Goal: Information Seeking & Learning: Find specific page/section

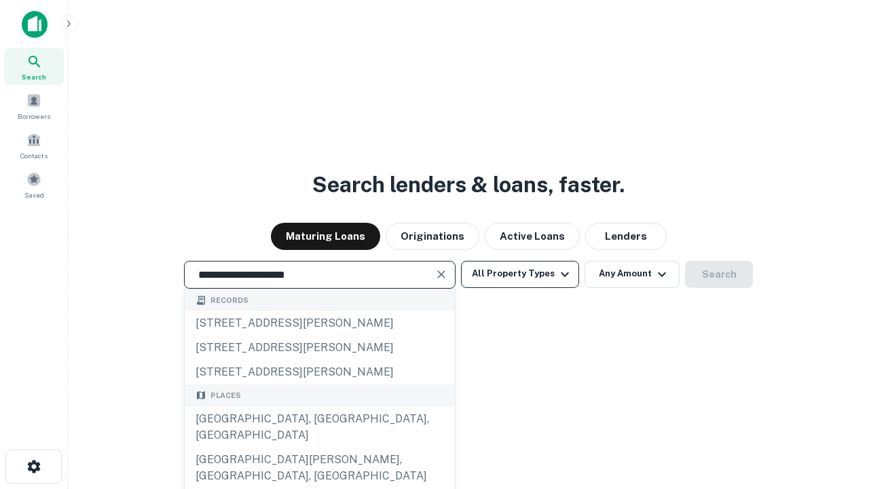
click at [520, 274] on button "All Property Types" at bounding box center [520, 274] width 118 height 27
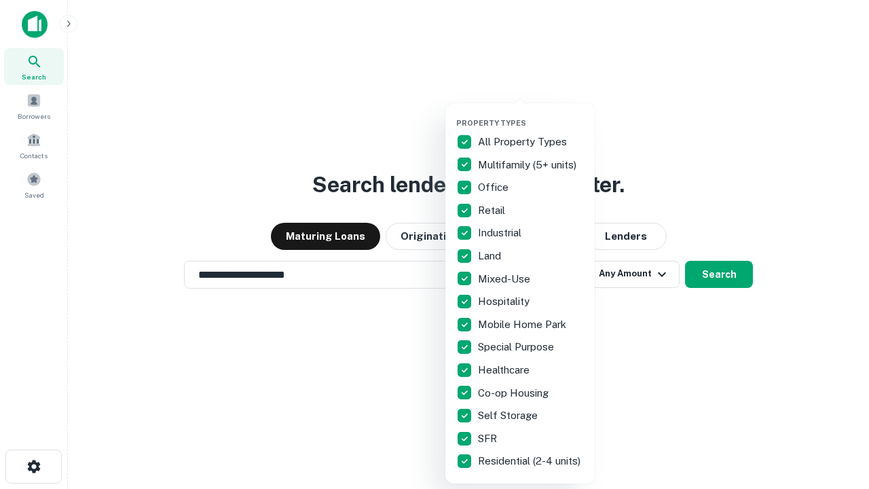
type input "**********"
click at [531, 114] on button "button" at bounding box center [530, 114] width 149 height 1
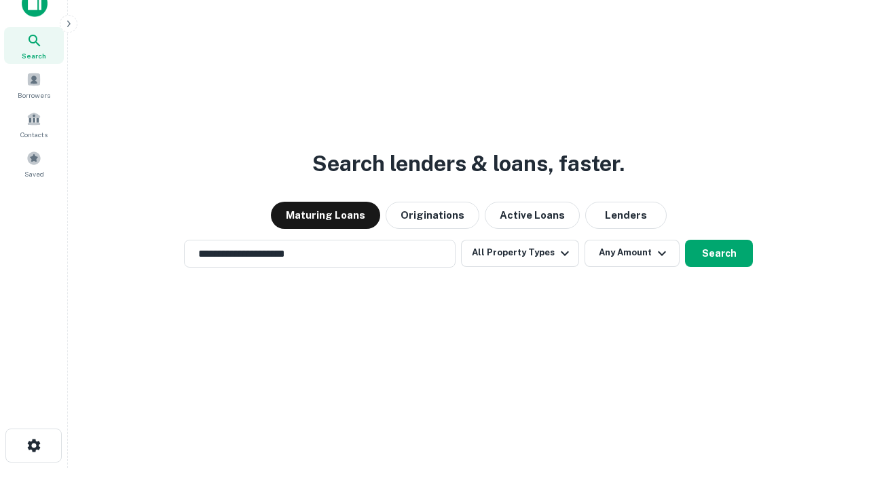
scroll to position [8, 164]
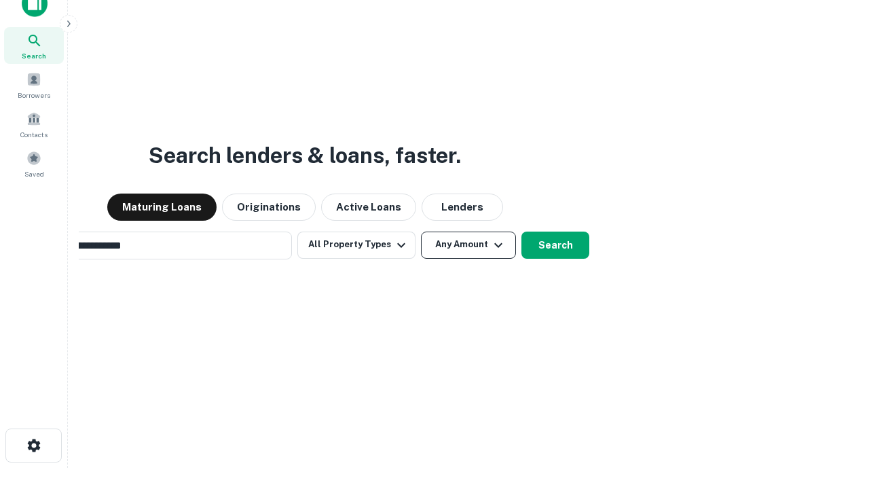
click at [421, 232] on button "Any Amount" at bounding box center [468, 245] width 95 height 27
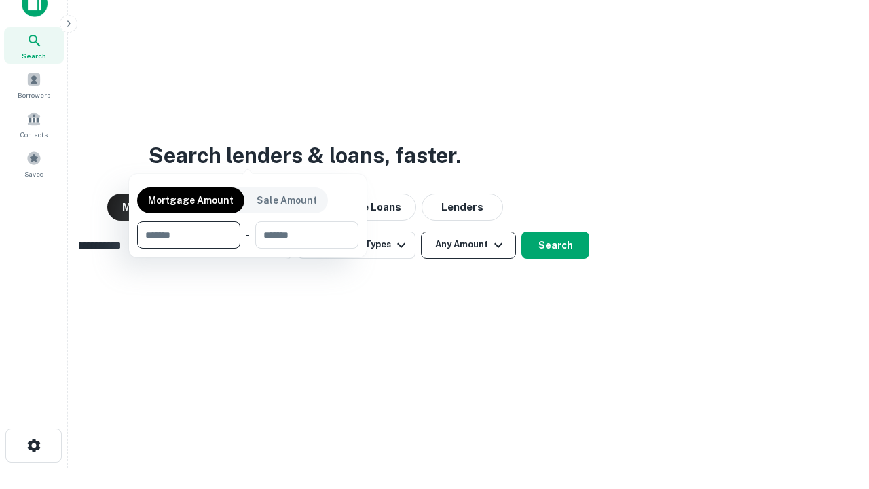
scroll to position [22, 0]
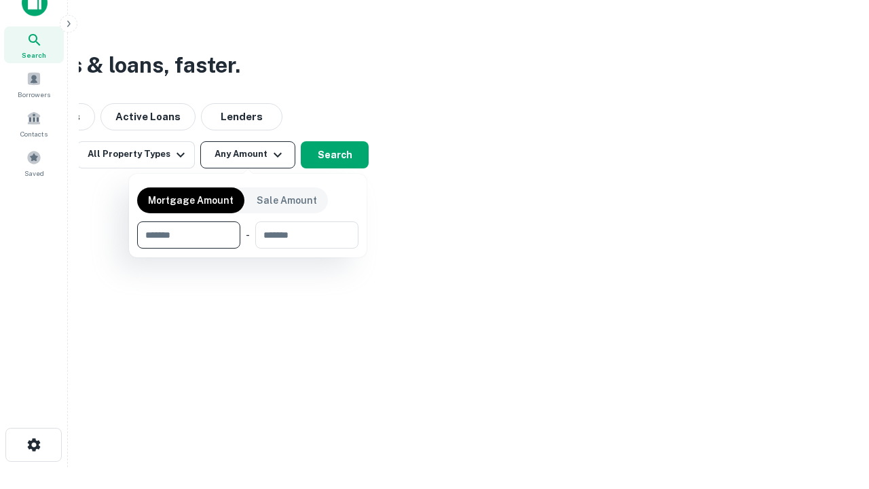
type input "*******"
click at [248, 248] on button "button" at bounding box center [247, 248] width 221 height 1
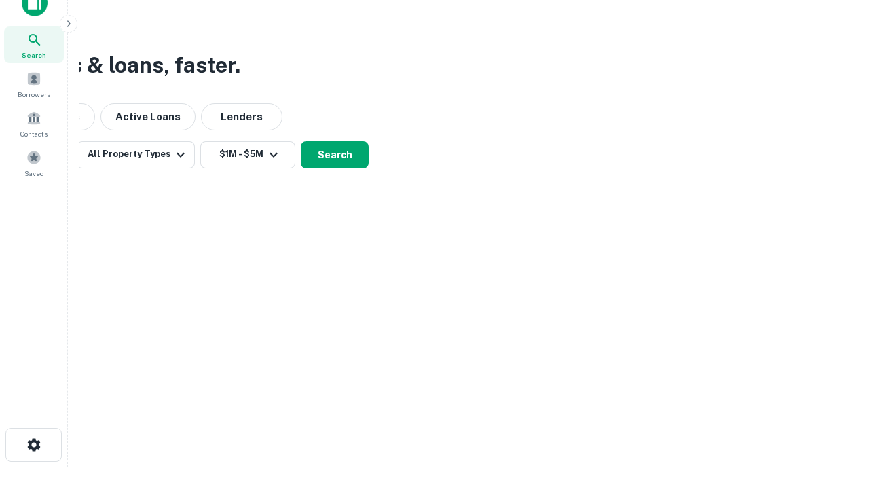
scroll to position [21, 0]
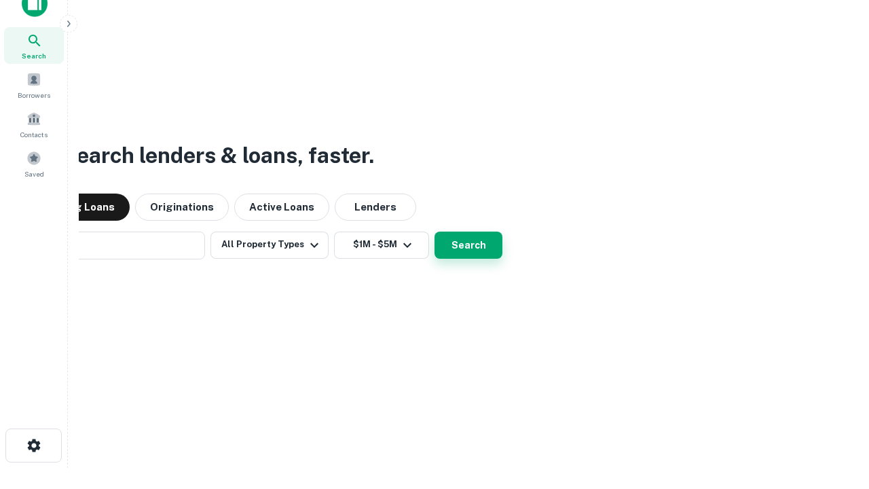
click at [435, 232] on button "Search" at bounding box center [469, 245] width 68 height 27
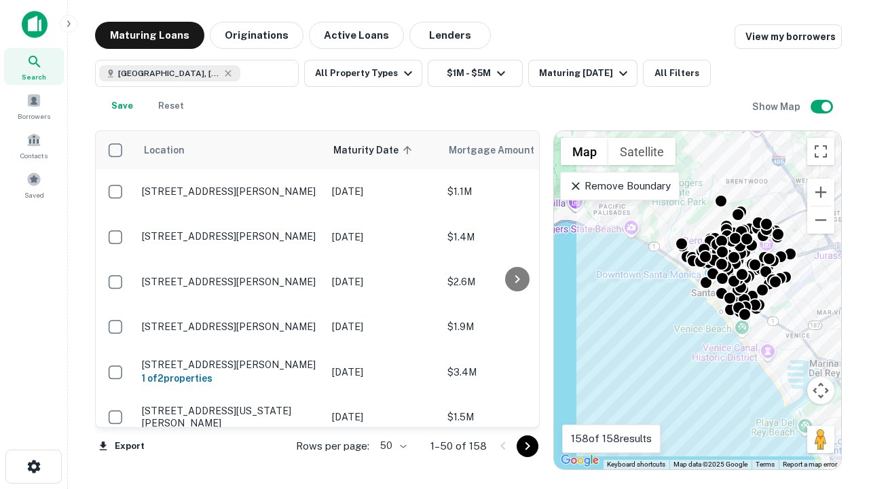
click at [391, 445] on body "Search Borrowers Contacts Saved Maturing Loans Originations Active Loans Lender…" at bounding box center [434, 244] width 869 height 489
click at [392, 411] on li "25" at bounding box center [391, 411] width 39 height 24
